Goal: Check status: Check status

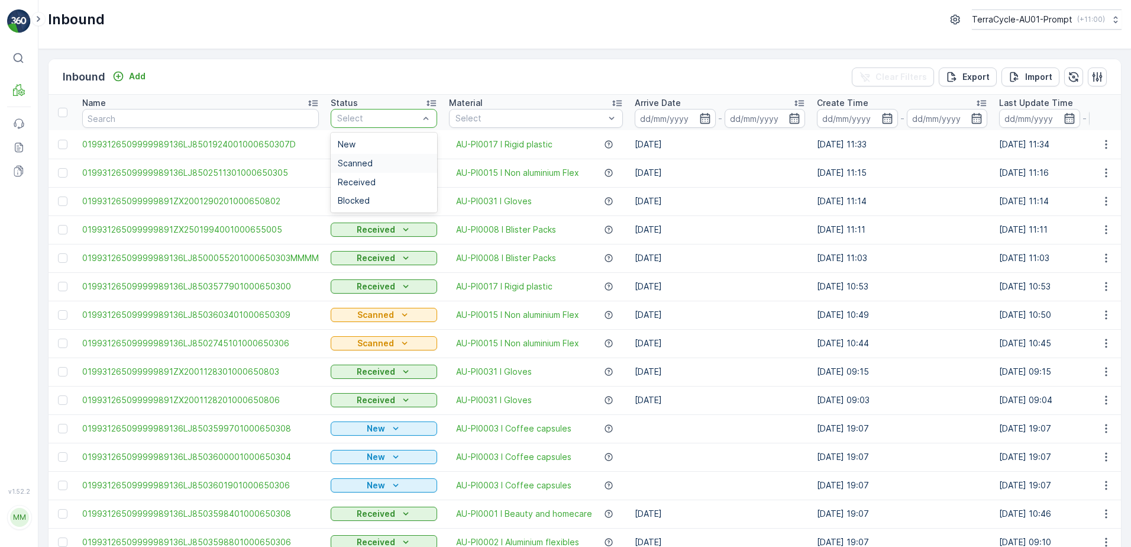
click at [377, 167] on div "Scanned" at bounding box center [384, 163] width 92 height 9
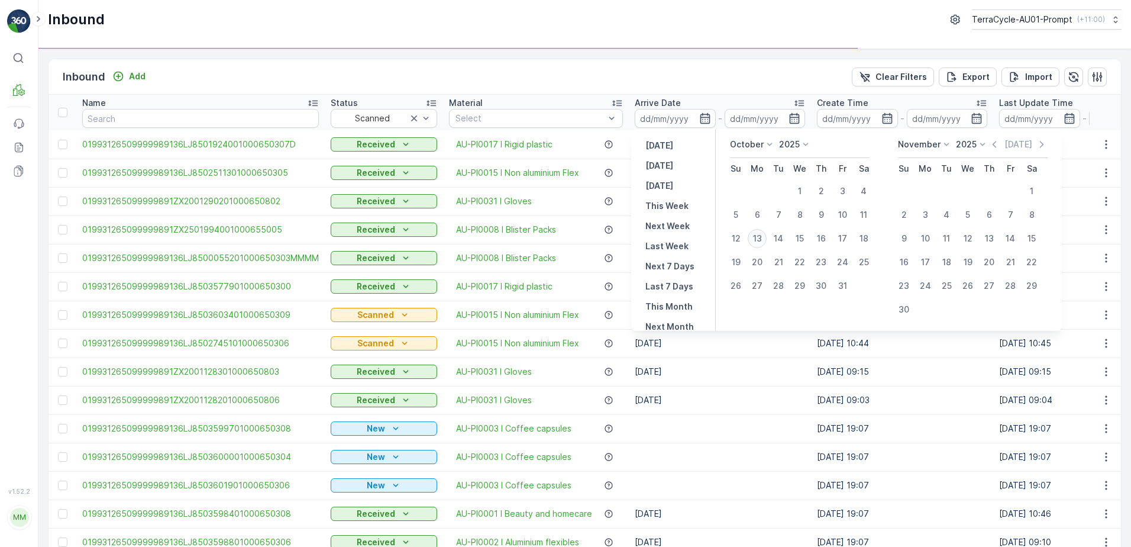
click at [758, 237] on div "13" at bounding box center [757, 238] width 19 height 19
type input "[DATE]"
click at [758, 237] on div "13" at bounding box center [757, 238] width 19 height 19
type input "[DATE]"
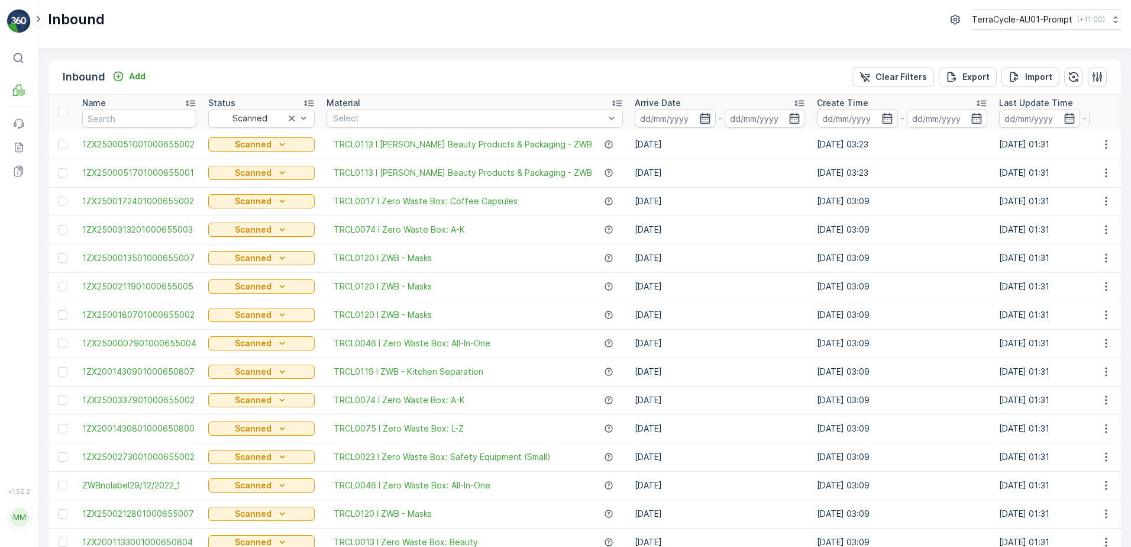
click at [699, 115] on icon "button" at bounding box center [705, 118] width 12 height 12
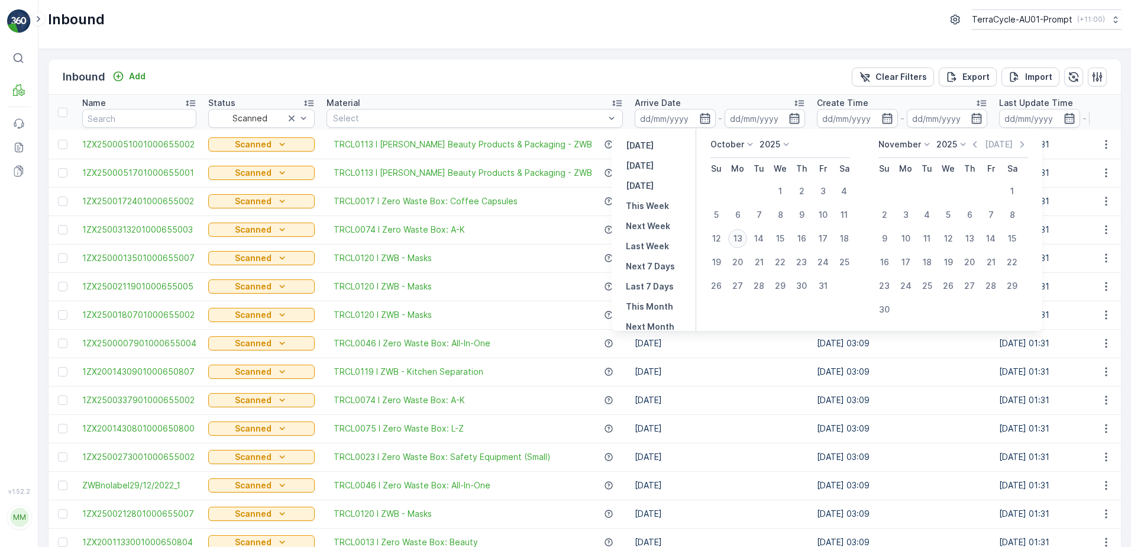
click at [735, 237] on div "13" at bounding box center [737, 238] width 19 height 19
type input "[DATE]"
click at [699, 116] on icon "button" at bounding box center [705, 118] width 12 height 12
type input "[DATE]"
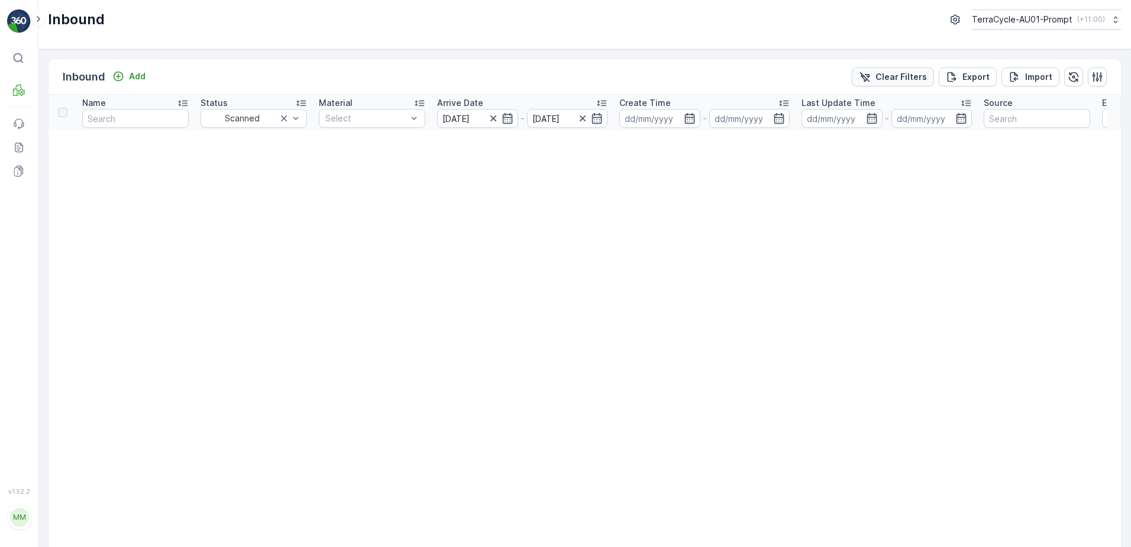
click at [882, 76] on p "Clear Filters" at bounding box center [900, 77] width 51 height 12
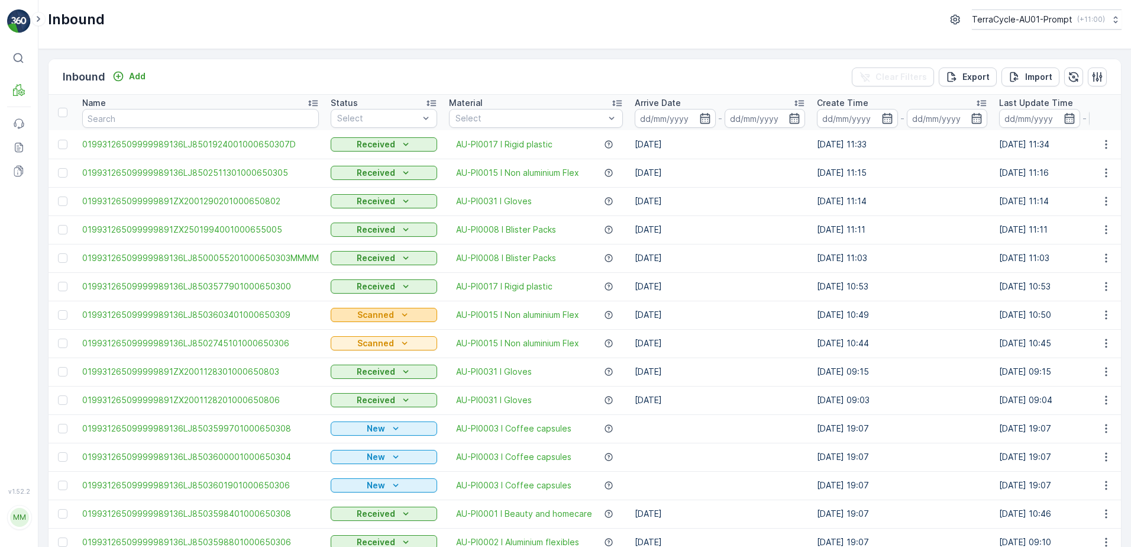
click at [413, 309] on div "Scanned" at bounding box center [383, 315] width 97 height 12
click at [368, 365] on span "Received" at bounding box center [354, 366] width 38 height 12
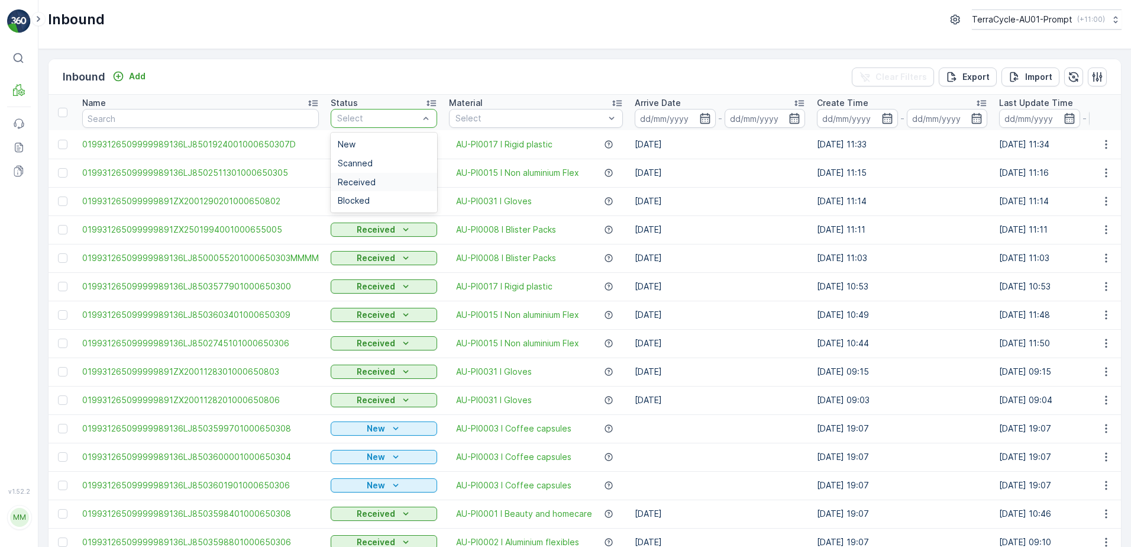
click at [367, 177] on span "Received" at bounding box center [357, 181] width 38 height 9
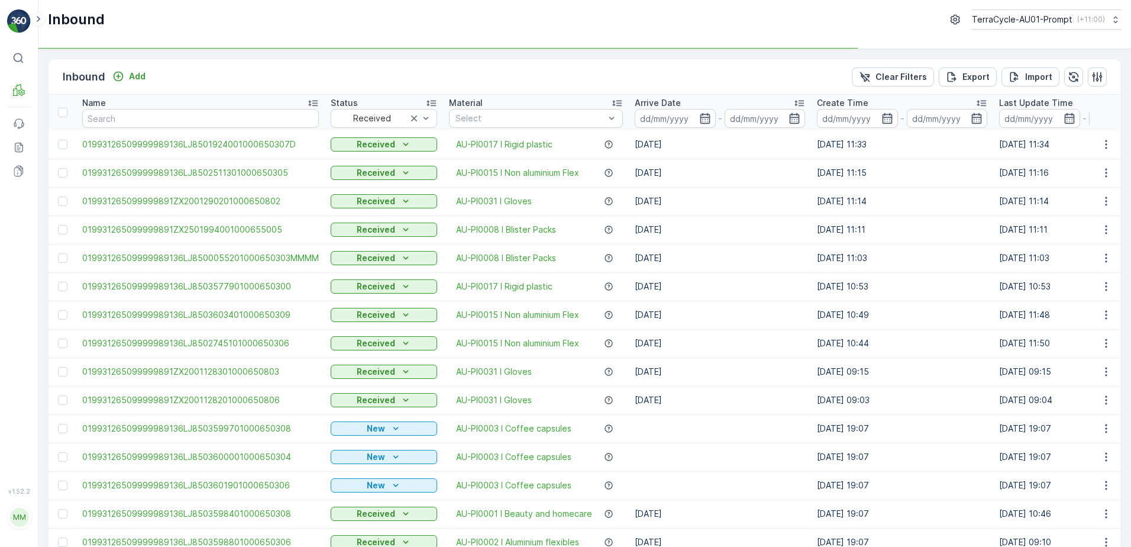
click at [699, 119] on icon "button" at bounding box center [705, 118] width 12 height 12
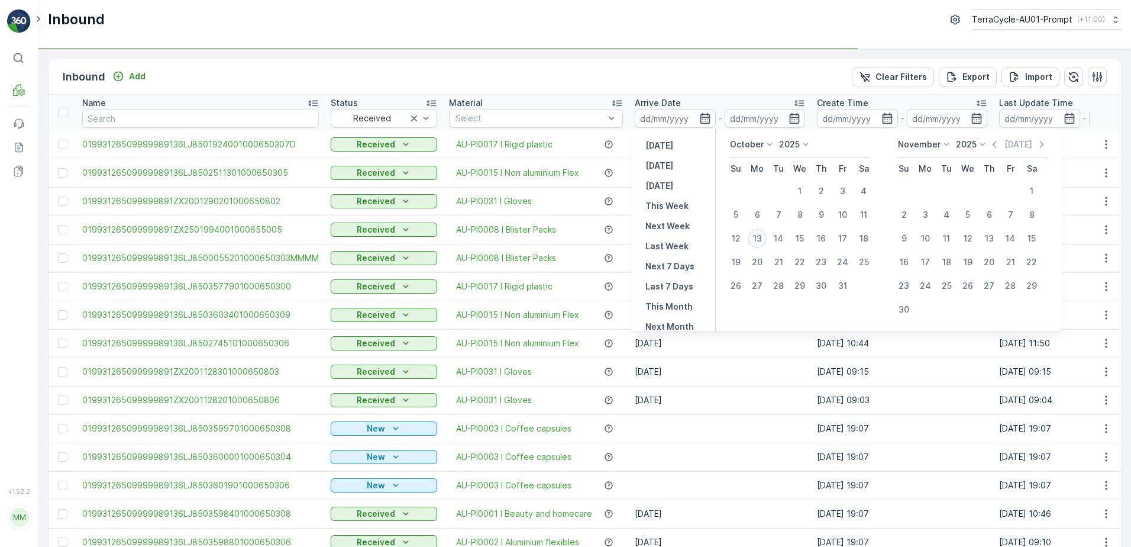
click at [760, 245] on div "13" at bounding box center [757, 238] width 19 height 19
type input "[DATE]"
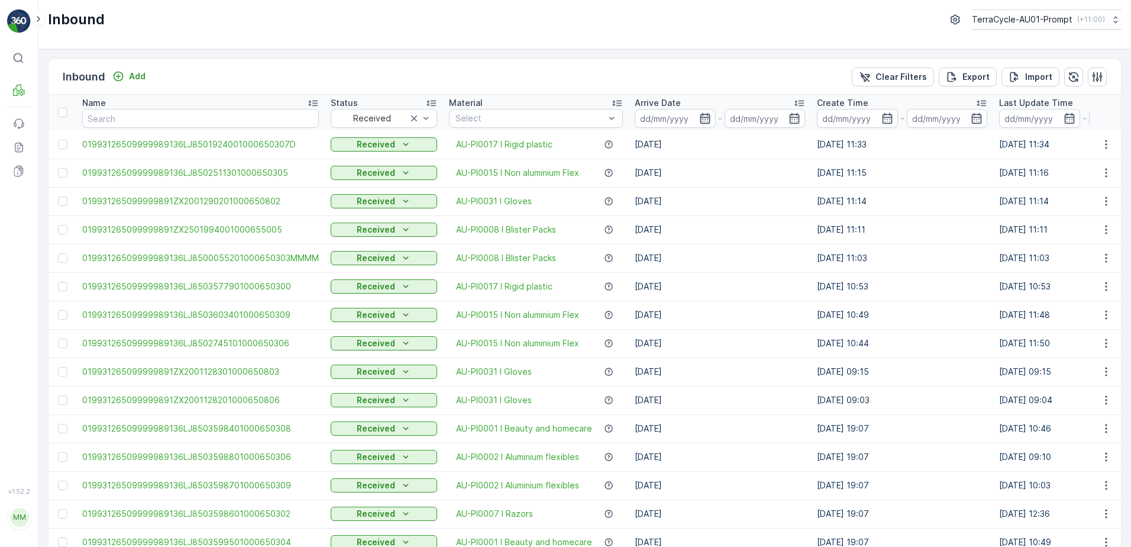
click at [700, 115] on icon "button" at bounding box center [705, 118] width 10 height 11
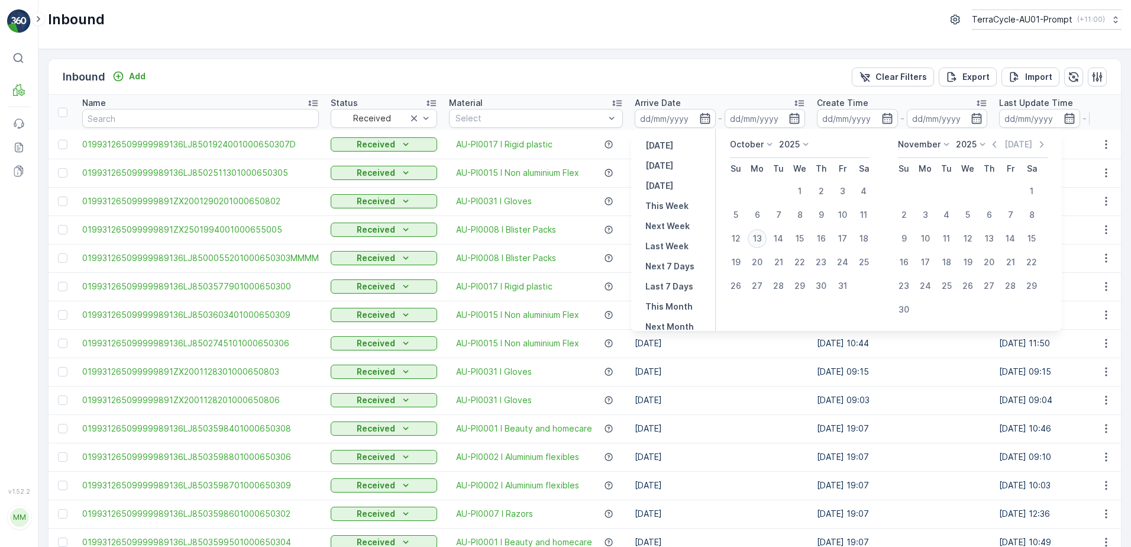
click at [754, 242] on div "13" at bounding box center [757, 238] width 19 height 19
type input "[DATE]"
click at [754, 242] on div "13" at bounding box center [757, 238] width 19 height 19
type input "[DATE]"
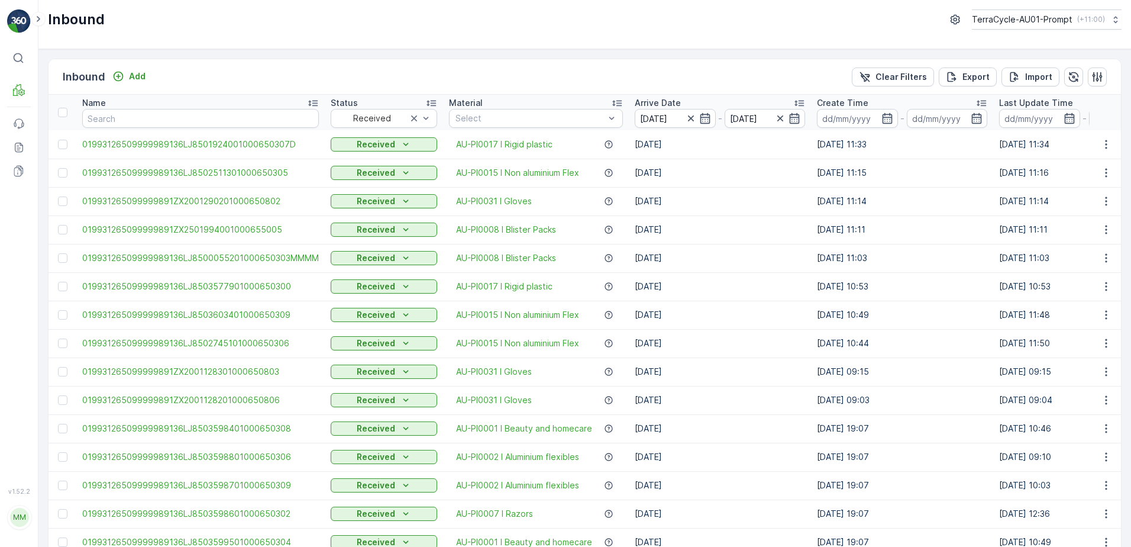
click at [749, 357] on td "[DATE]" at bounding box center [720, 343] width 182 height 28
drag, startPoint x: 893, startPoint y: 79, endPoint x: 343, endPoint y: 544, distance: 720.2
click at [893, 79] on p "Clear Filters" at bounding box center [900, 77] width 51 height 12
